Goal: Find specific page/section: Find specific page/section

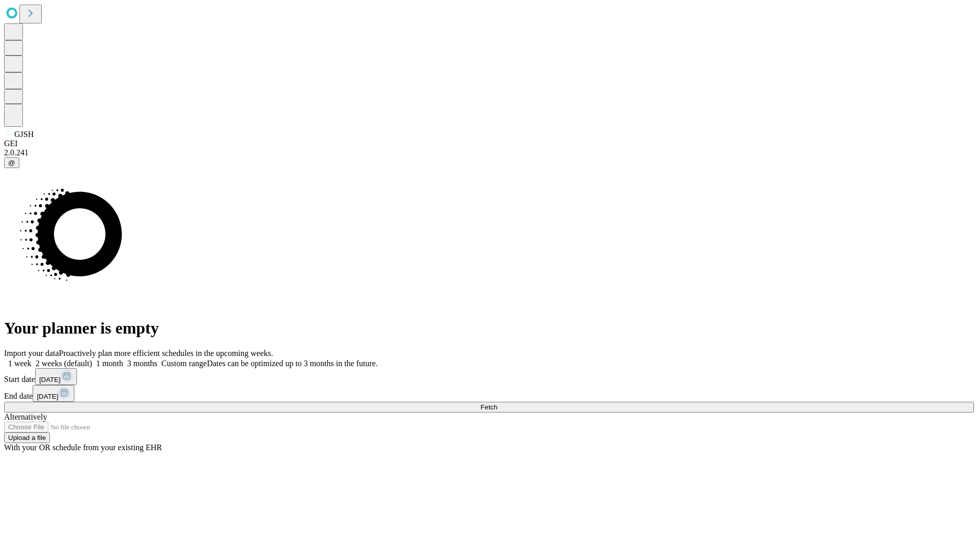
click at [497, 403] on span "Fetch" at bounding box center [488, 407] width 17 height 8
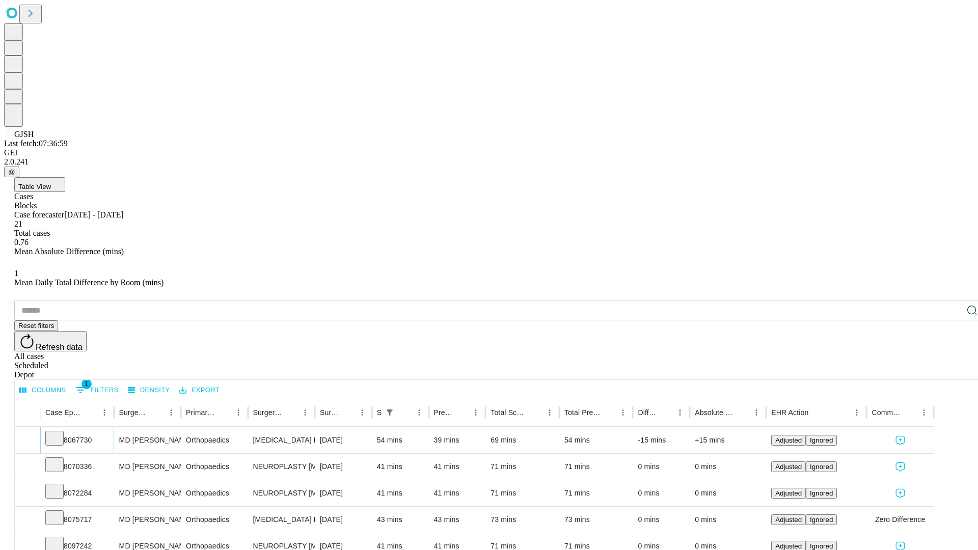
click at [60, 432] on icon at bounding box center [54, 437] width 10 height 10
